Goal: Answer question/provide support: Share knowledge or assist other users

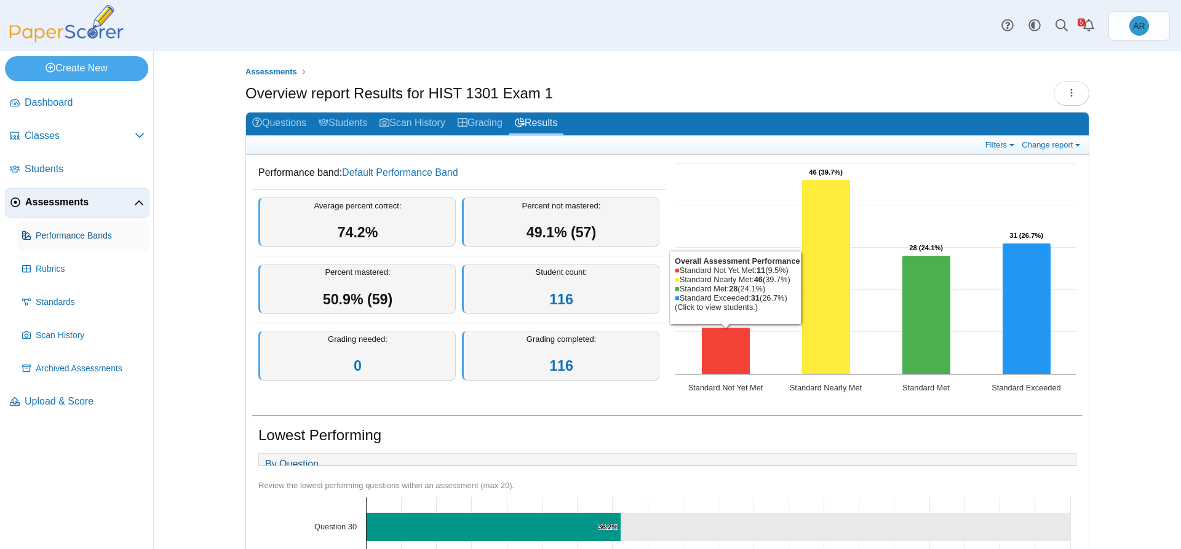
scroll to position [217, 0]
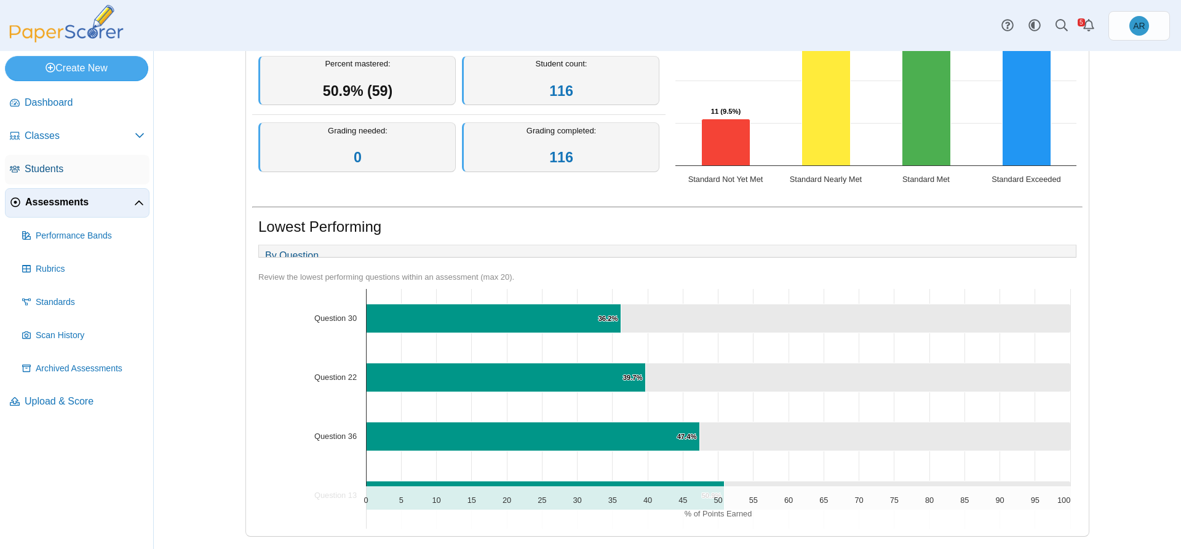
click at [84, 176] on link "Students" at bounding box center [77, 170] width 145 height 30
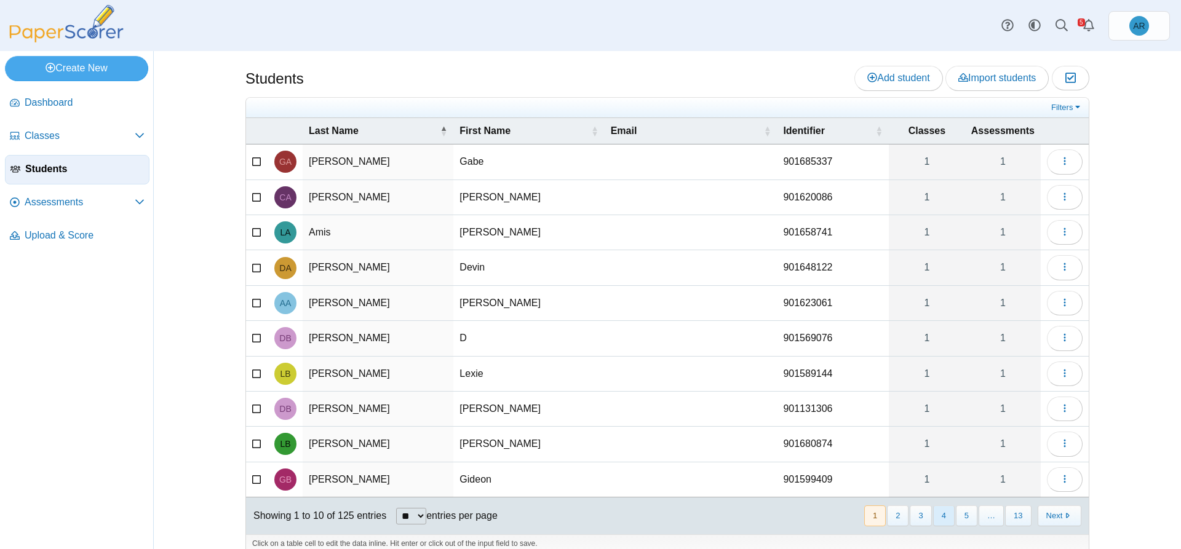
click at [940, 516] on button "4" at bounding box center [944, 516] width 22 height 20
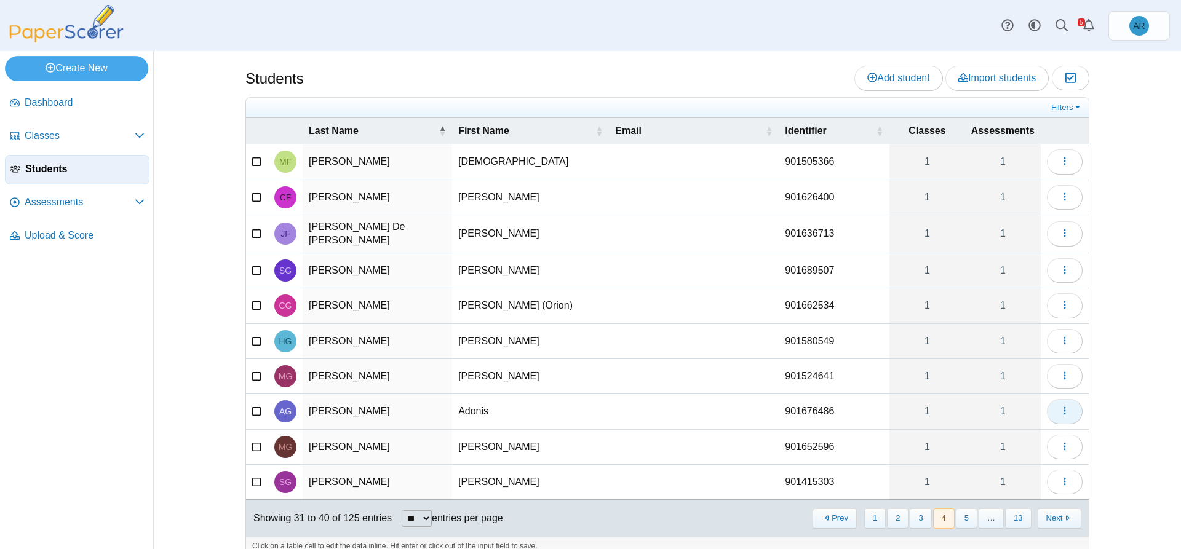
click at [1050, 407] on button "button" at bounding box center [1065, 411] width 36 height 25
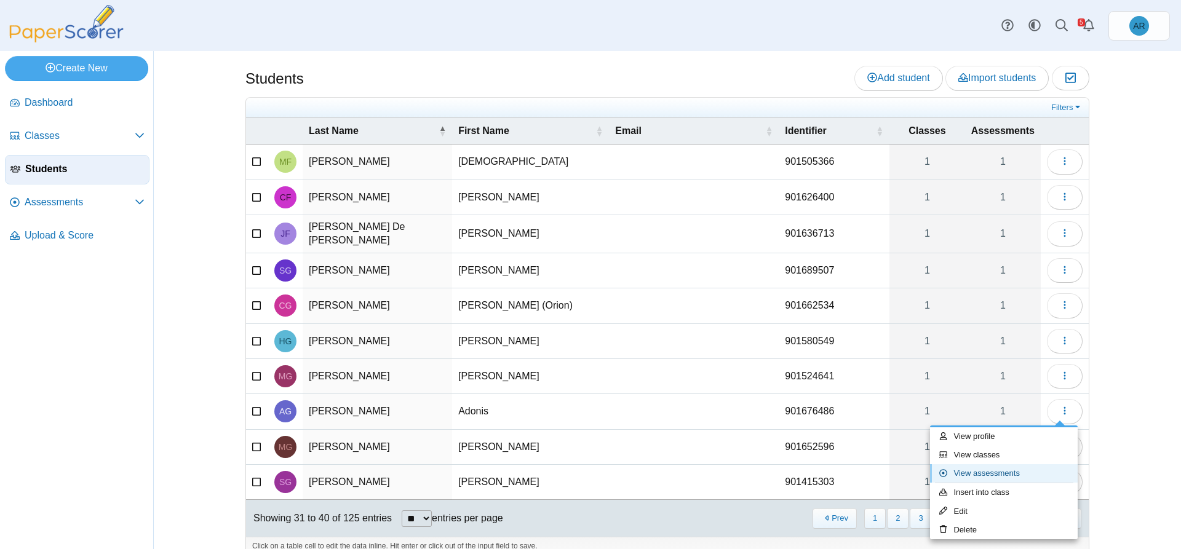
click at [989, 466] on link "View assessments" at bounding box center [1004, 474] width 148 height 18
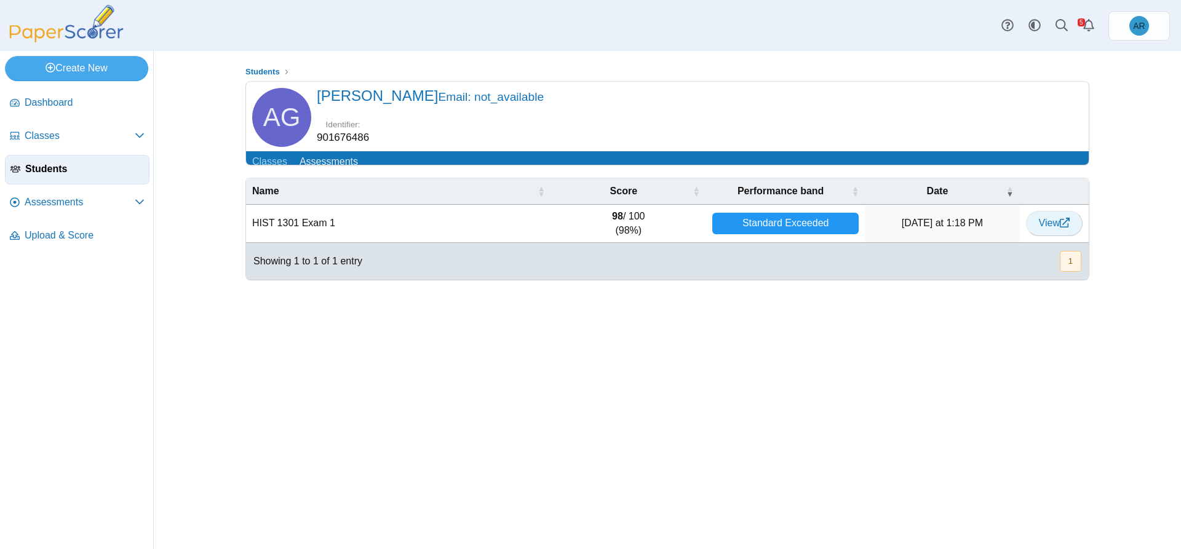
click at [1053, 228] on span "View" at bounding box center [1054, 223] width 31 height 10
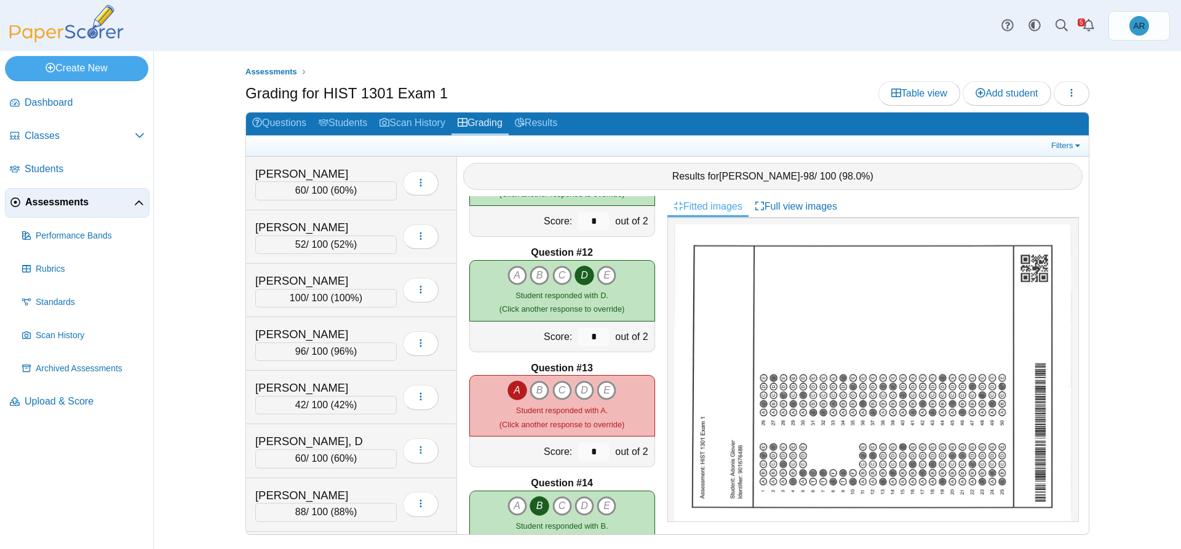
scroll to position [1354, 0]
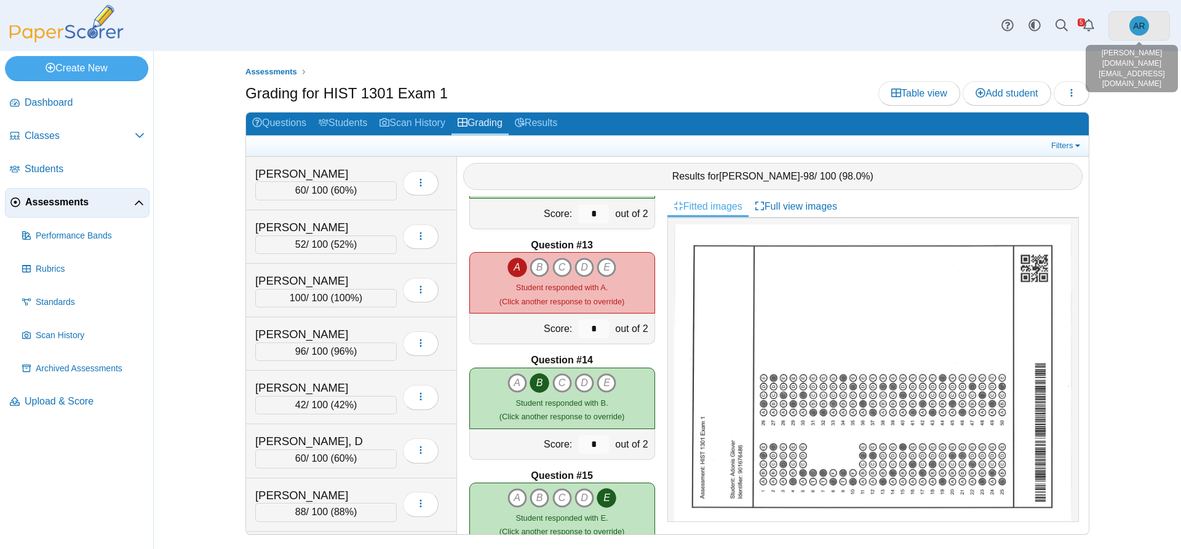
click at [1138, 31] on span "AR" at bounding box center [1140, 26] width 20 height 20
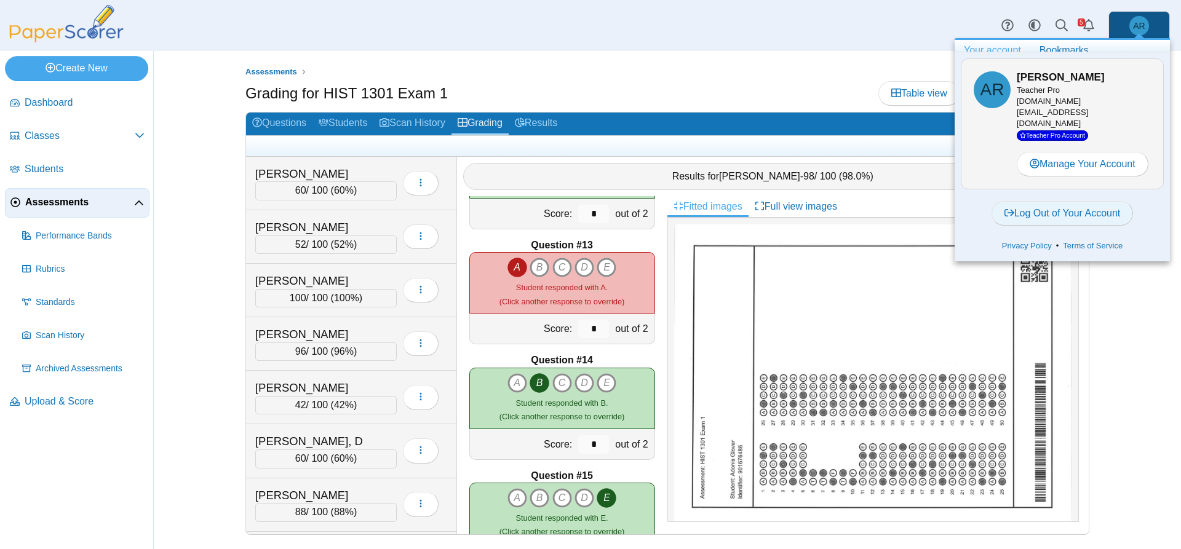
click at [1094, 204] on link "Log Out of Your Account" at bounding box center [1063, 213] width 142 height 25
